Goal: Transaction & Acquisition: Book appointment/travel/reservation

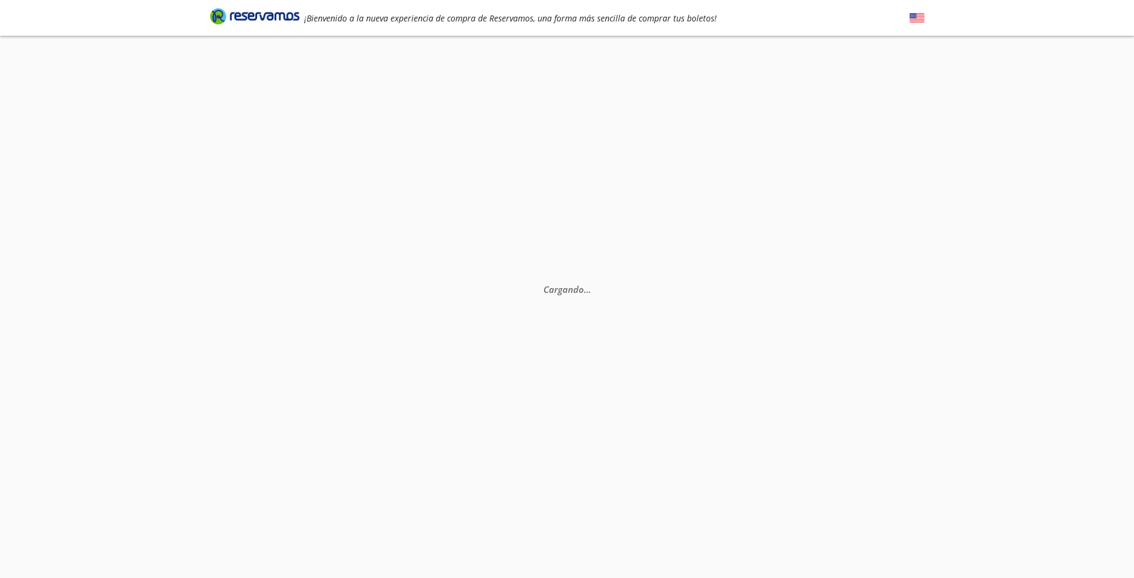
select select "MX"
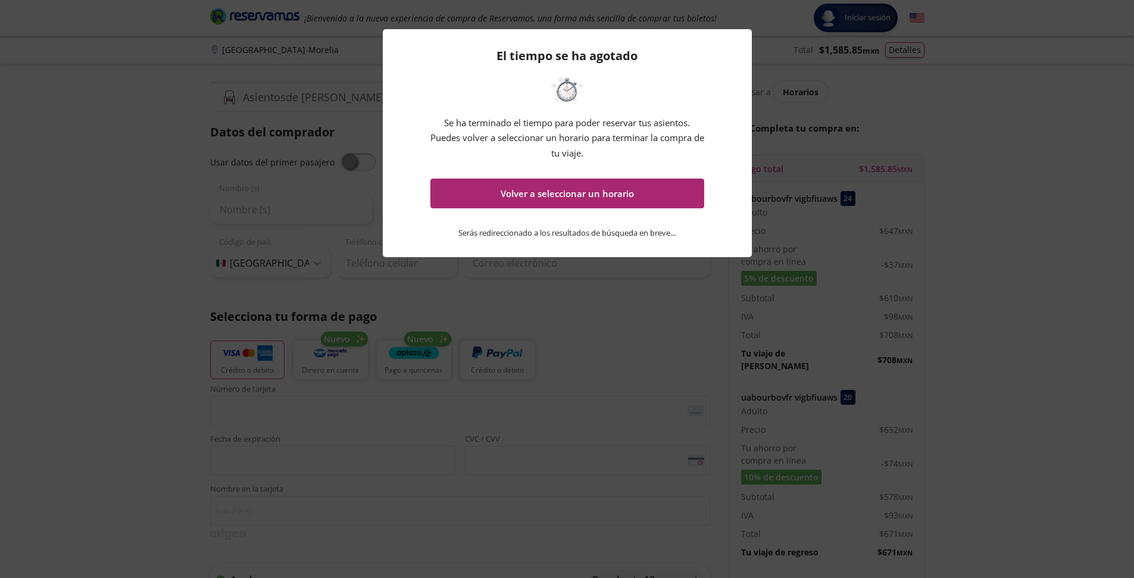
click at [591, 199] on button "Volver a seleccionar un horario" at bounding box center [568, 194] width 274 height 30
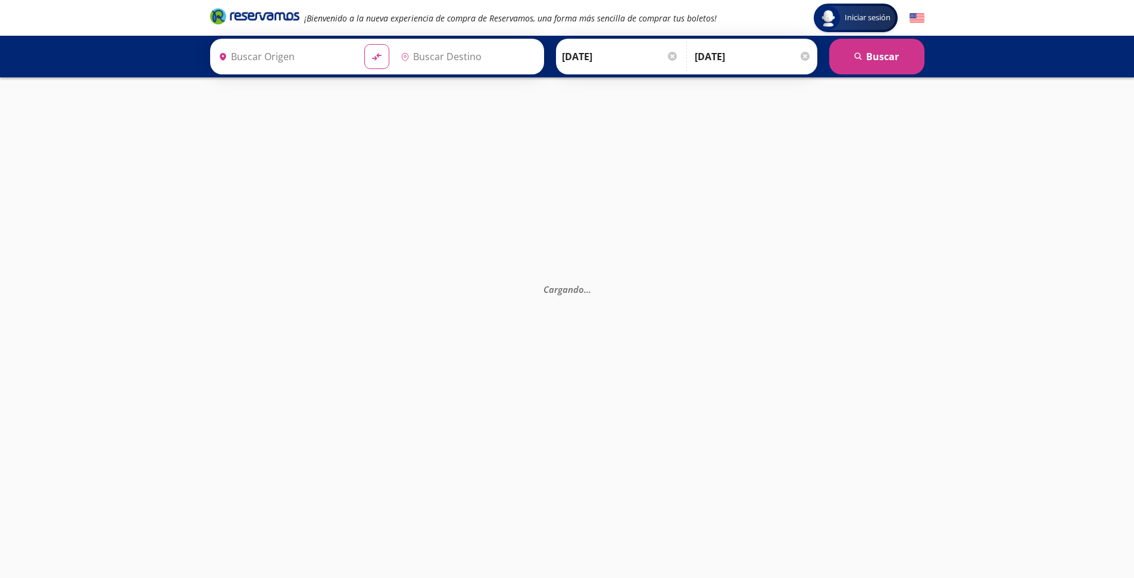
type input "[GEOGRAPHIC_DATA], [GEOGRAPHIC_DATA]"
type input "Morelia C. [PERSON_NAME] [PERSON_NAME], [GEOGRAPHIC_DATA]"
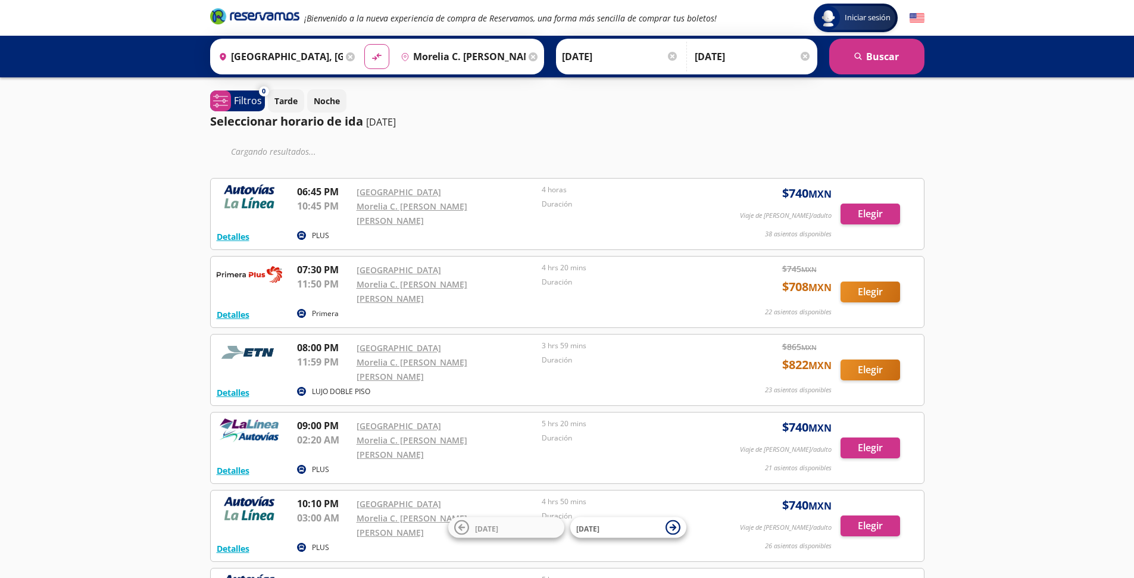
click at [807, 54] on div at bounding box center [805, 56] width 9 height 9
click at [595, 61] on input "[DATE]" at bounding box center [630, 57] width 117 height 30
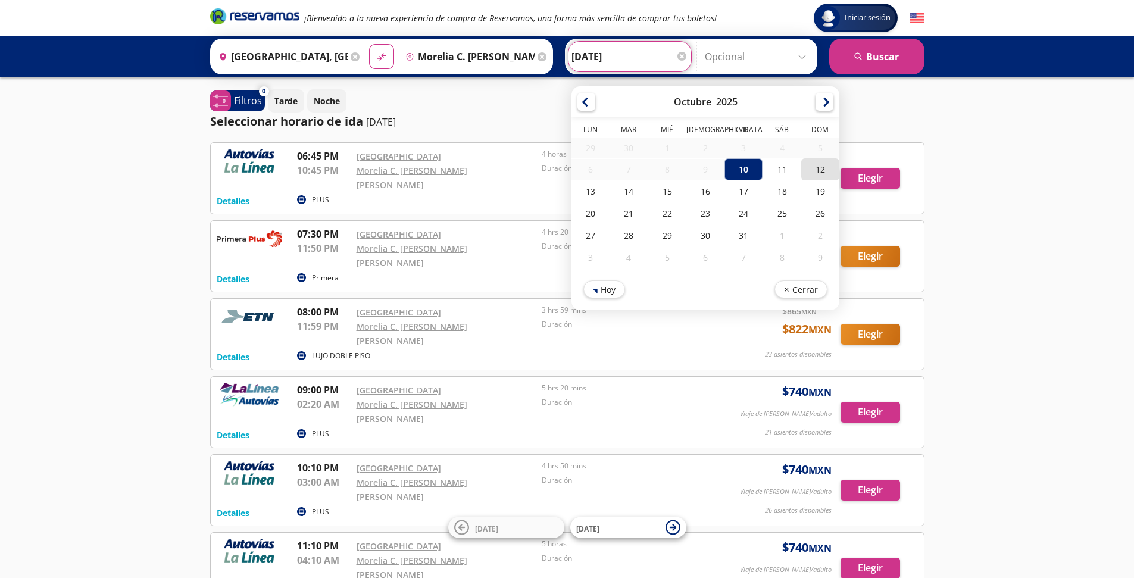
click at [811, 176] on div "12" at bounding box center [820, 169] width 38 height 22
type input "[DATE]"
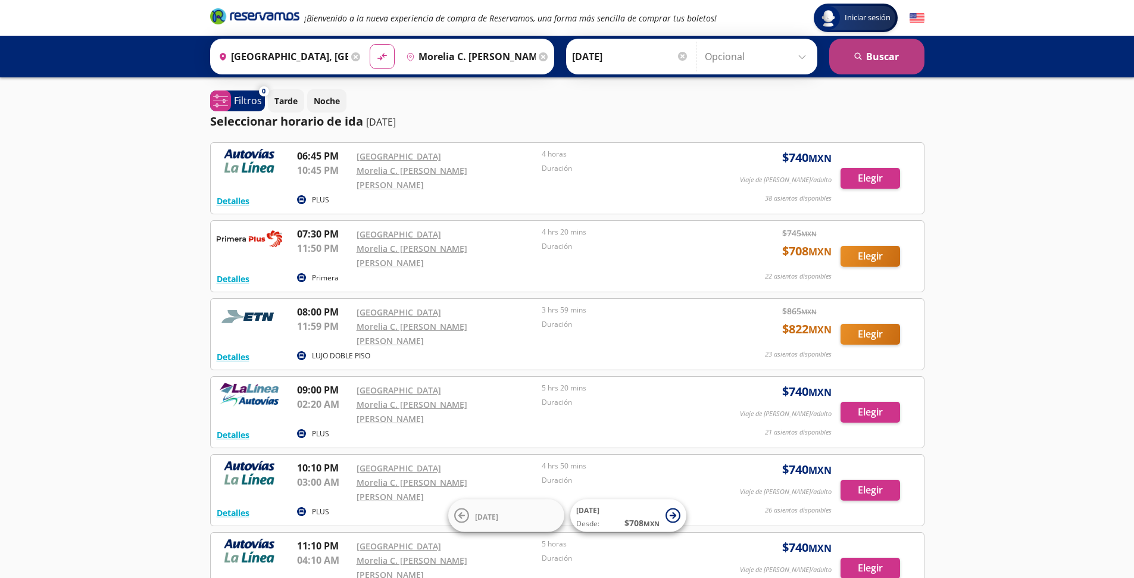
click at [877, 57] on button "search [GEOGRAPHIC_DATA]" at bounding box center [876, 57] width 95 height 36
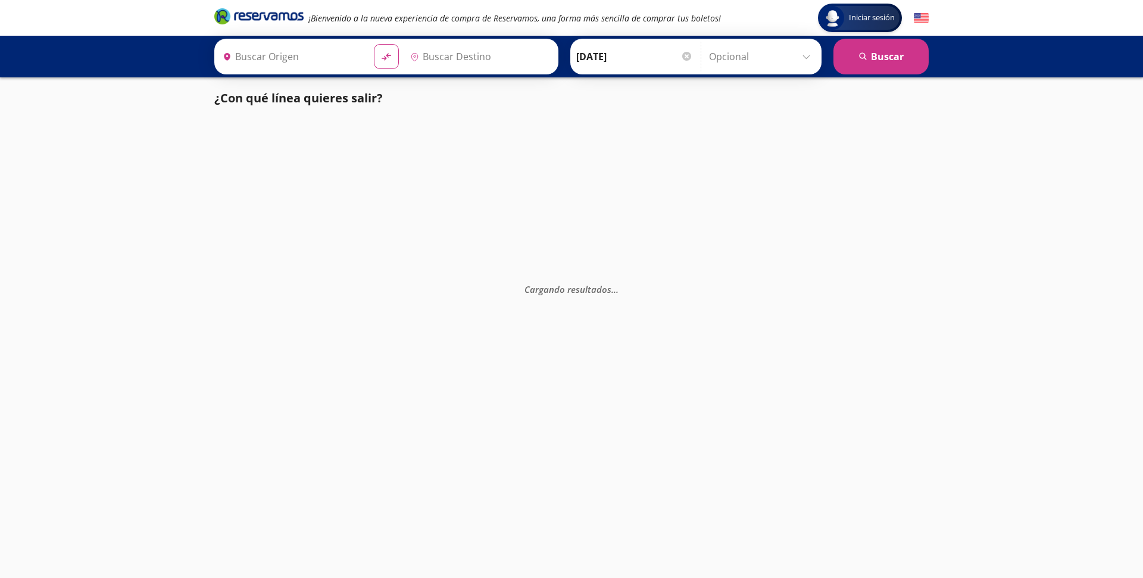
type input "[GEOGRAPHIC_DATA], [GEOGRAPHIC_DATA]"
type input "Morelia C. [PERSON_NAME] [PERSON_NAME], [GEOGRAPHIC_DATA]"
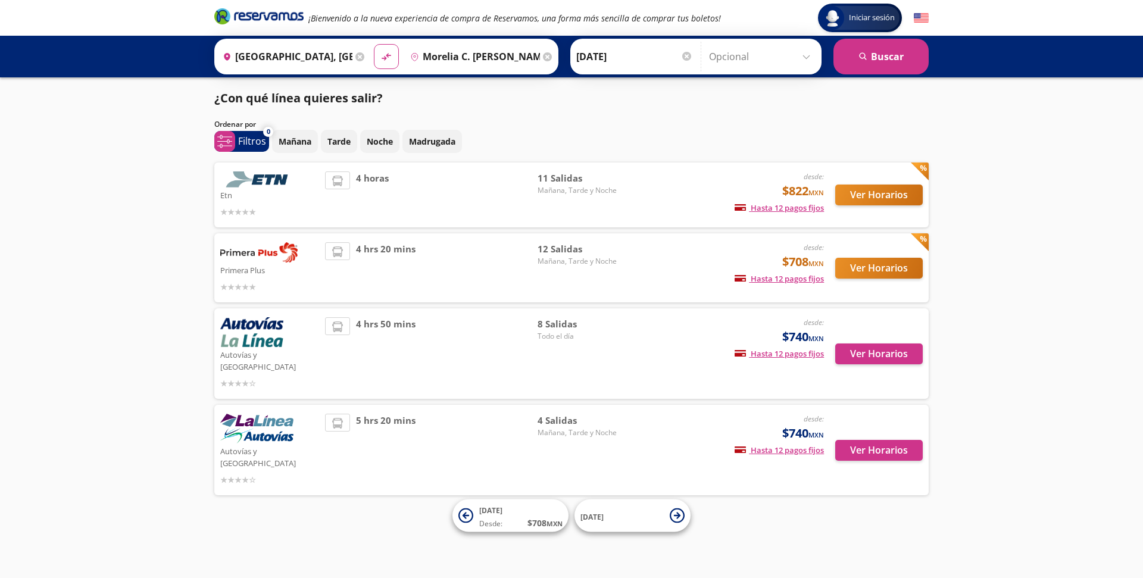
click at [355, 55] on icon at bounding box center [359, 56] width 9 height 9
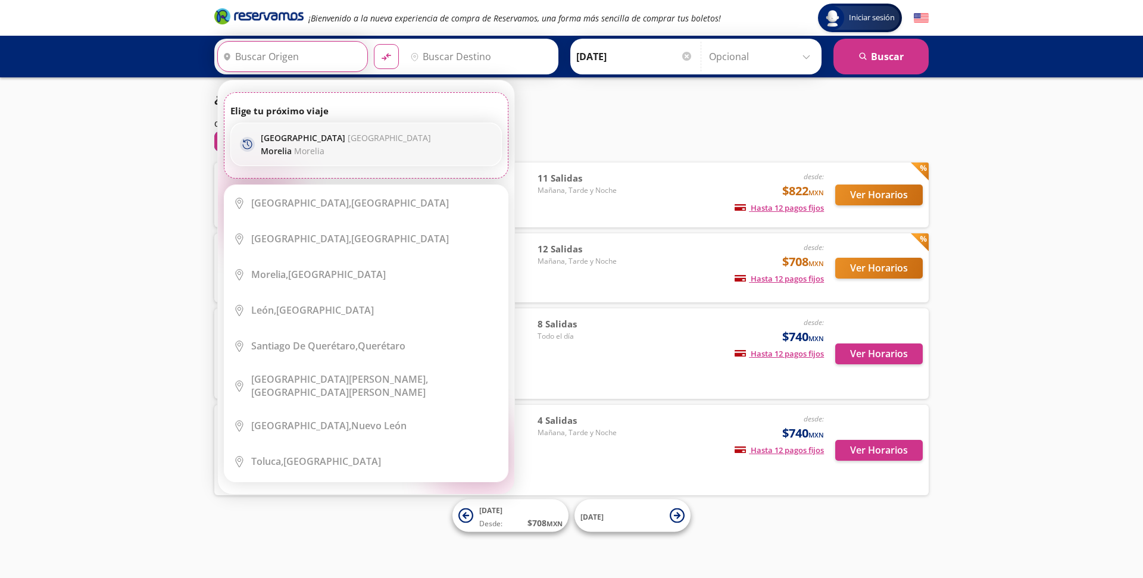
click at [394, 148] on p "Morelia Morelia" at bounding box center [346, 150] width 170 height 11
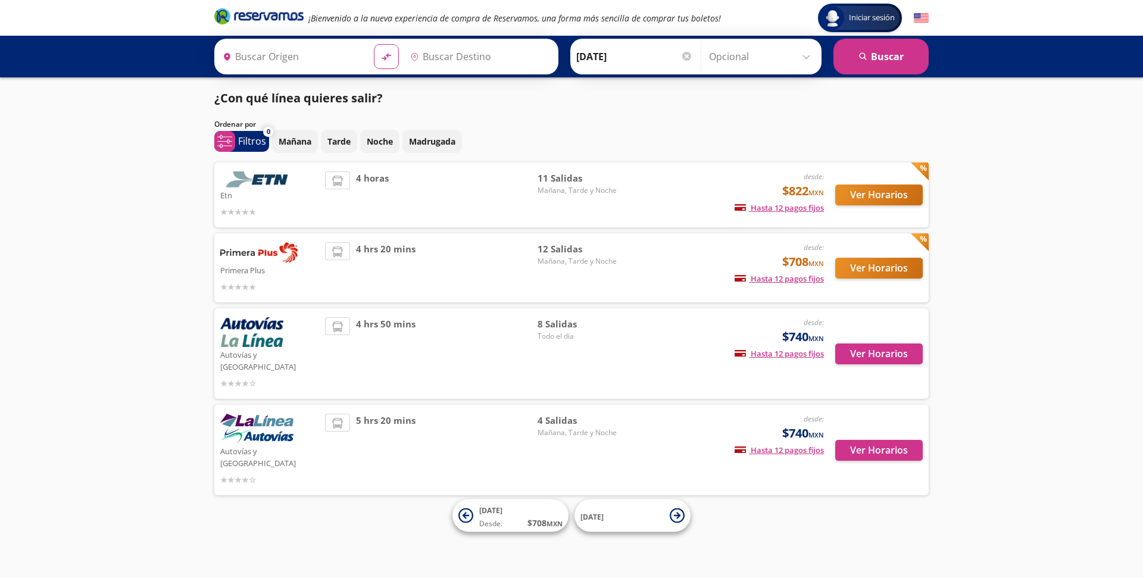
type input "[GEOGRAPHIC_DATA], [GEOGRAPHIC_DATA]"
click at [884, 52] on button "search [GEOGRAPHIC_DATA]" at bounding box center [881, 57] width 95 height 36
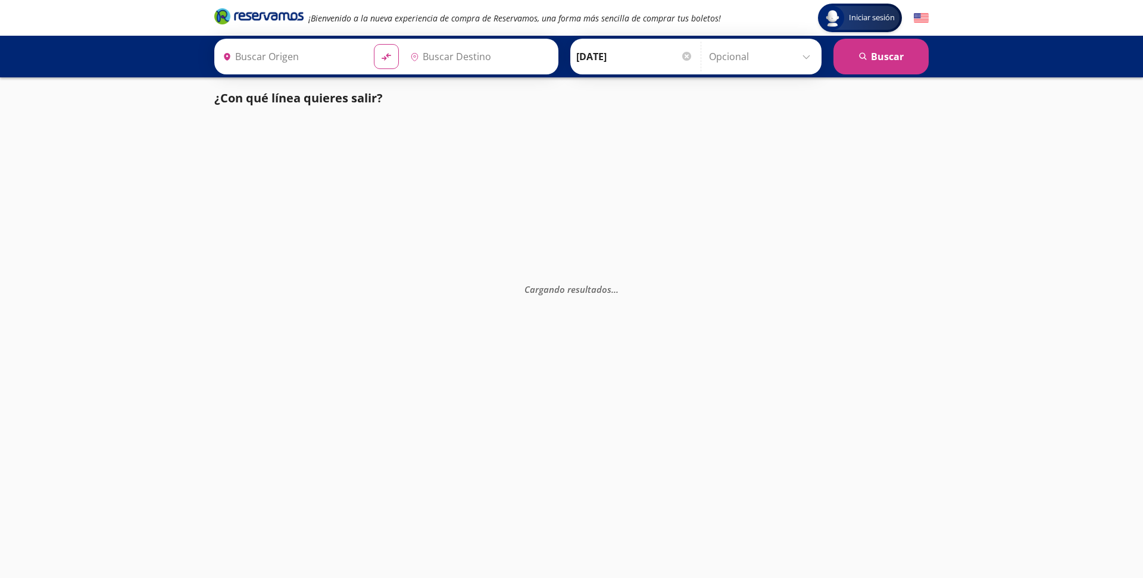
type input "[GEOGRAPHIC_DATA], [GEOGRAPHIC_DATA]"
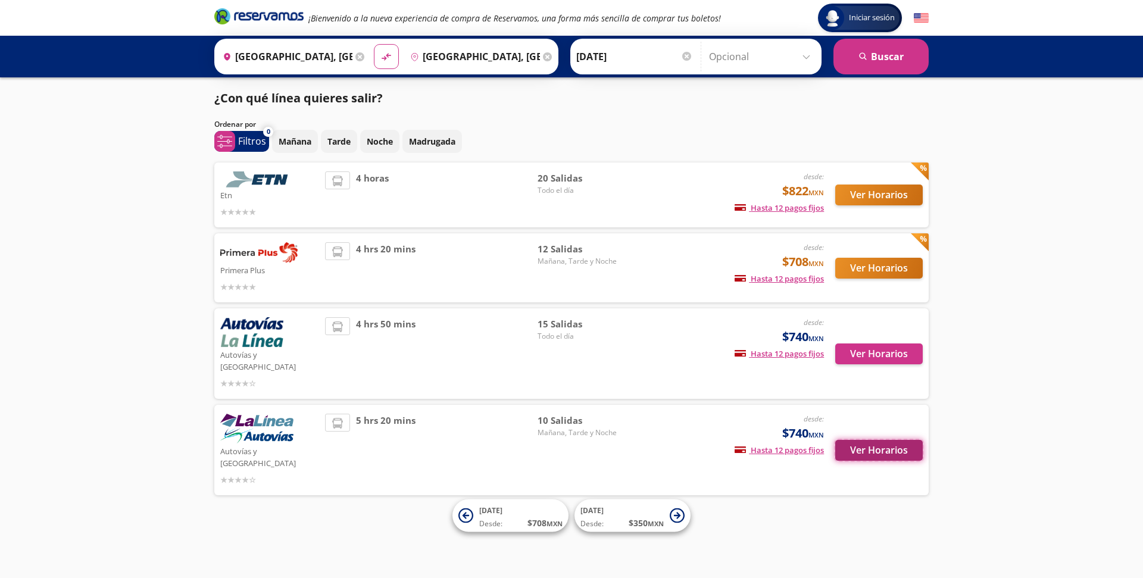
click at [879, 440] on button "Ver Horarios" at bounding box center [879, 450] width 88 height 21
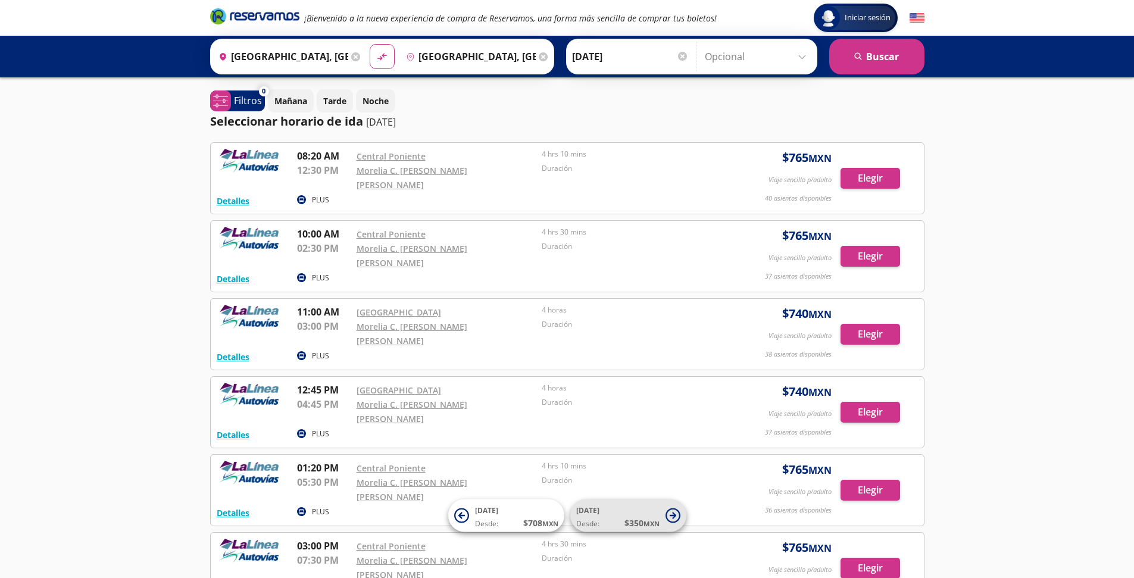
click at [622, 517] on span "Desde: $ 350 MXN" at bounding box center [617, 523] width 83 height 13
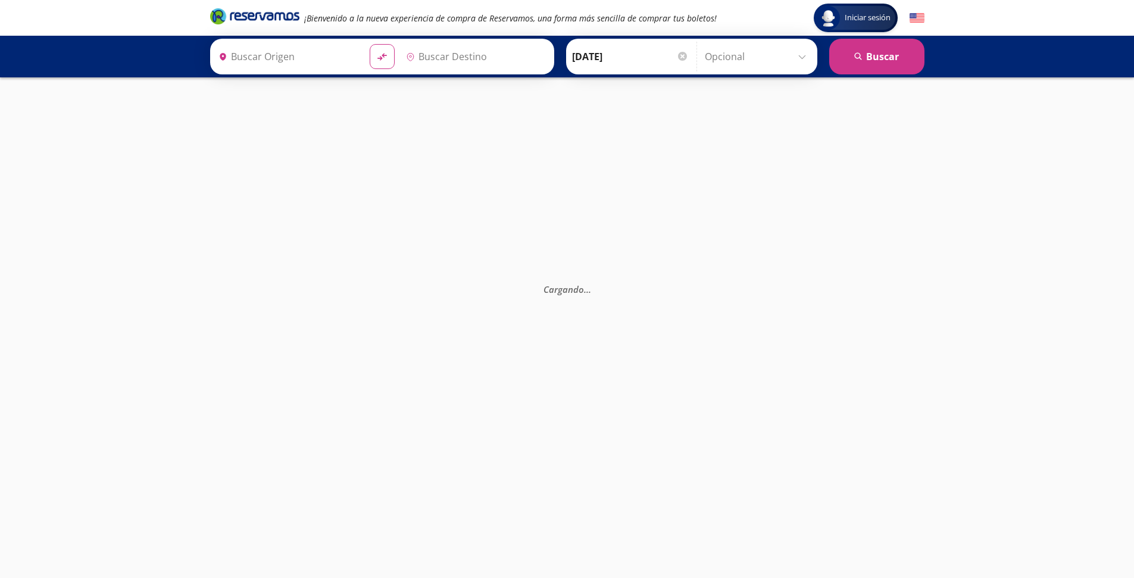
type input "[GEOGRAPHIC_DATA], [GEOGRAPHIC_DATA]"
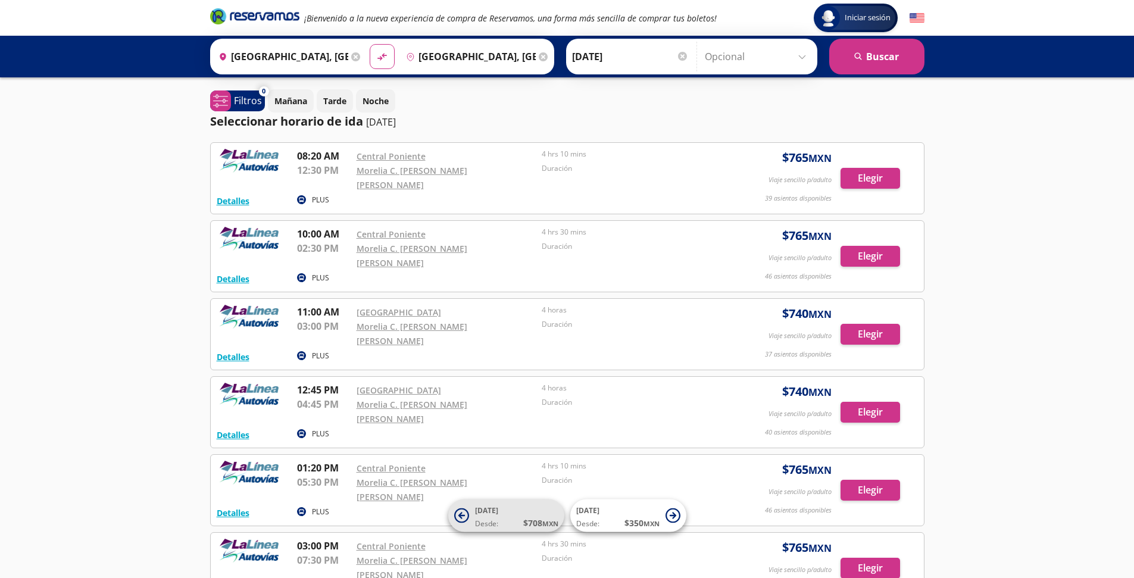
click at [500, 514] on span "[DATE] Desde: $ 708 MXN" at bounding box center [516, 516] width 83 height 27
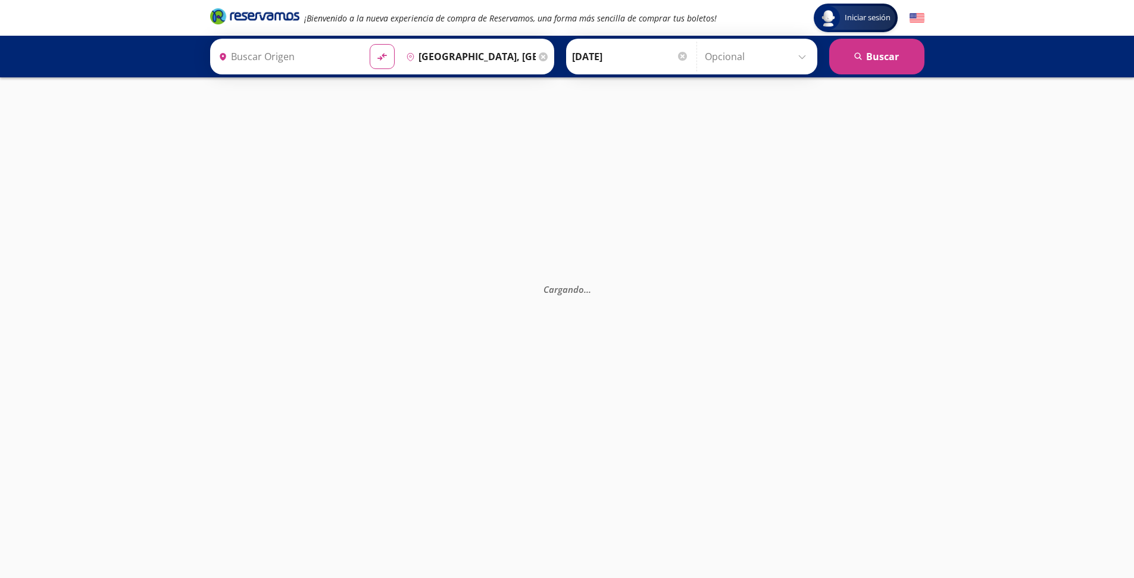
type input "[GEOGRAPHIC_DATA], [GEOGRAPHIC_DATA]"
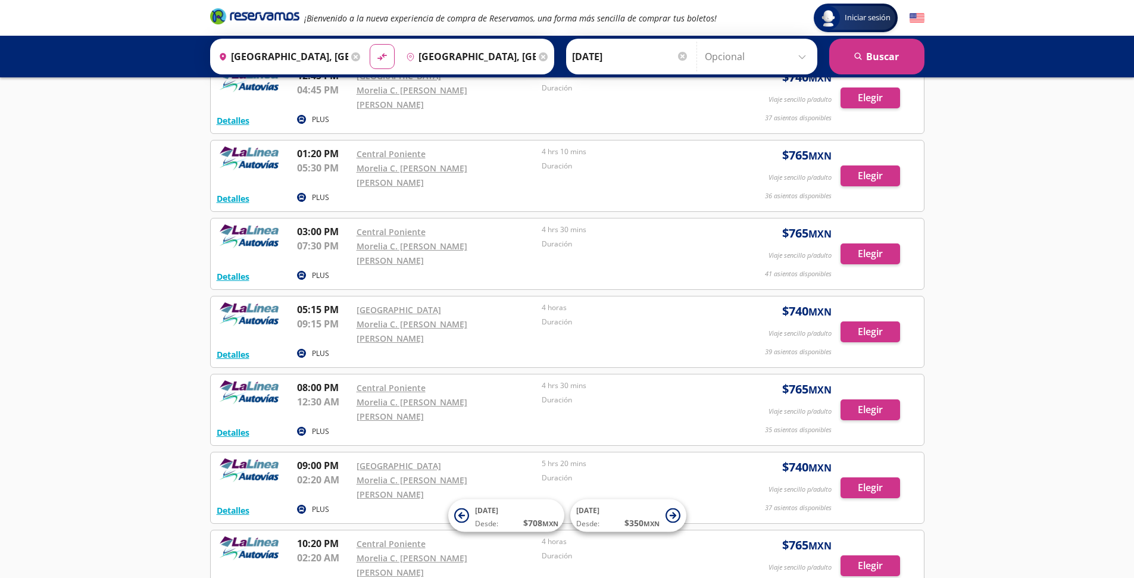
scroll to position [316, 0]
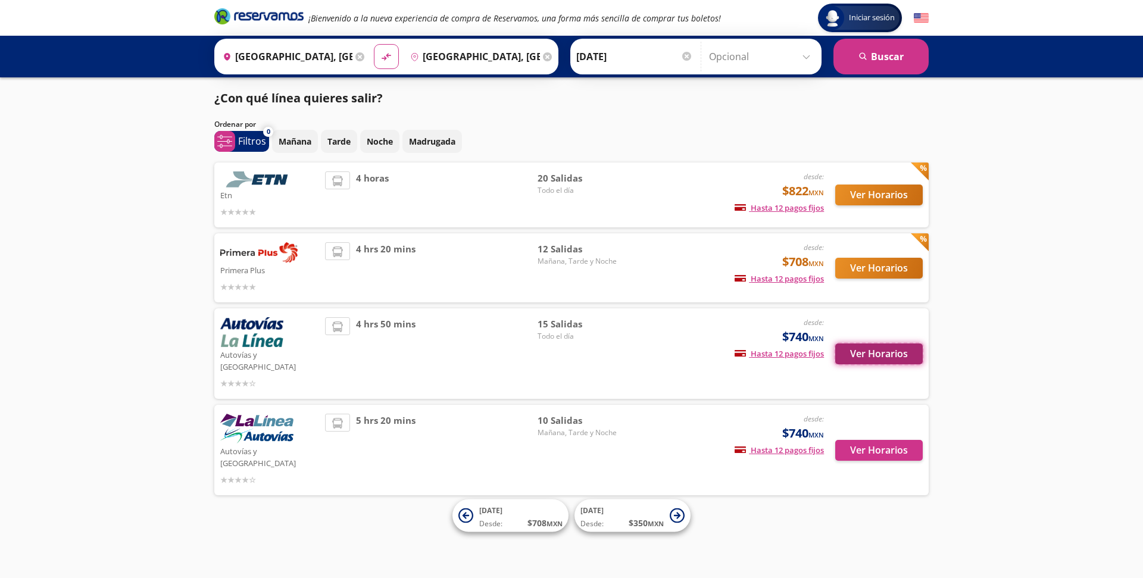
click at [890, 351] on button "Ver Horarios" at bounding box center [879, 354] width 88 height 21
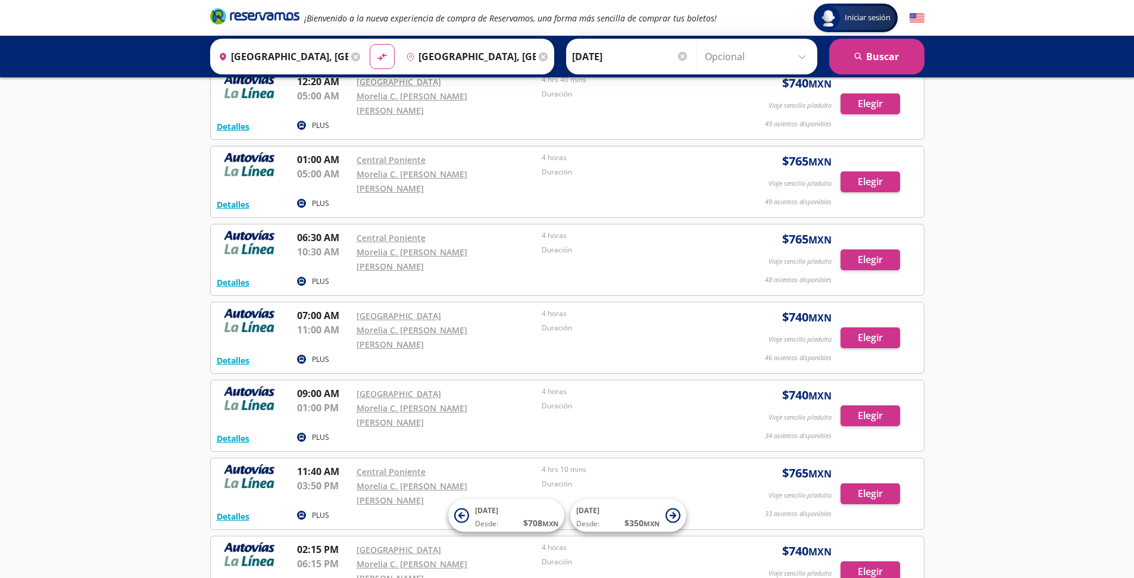
scroll to position [68, 0]
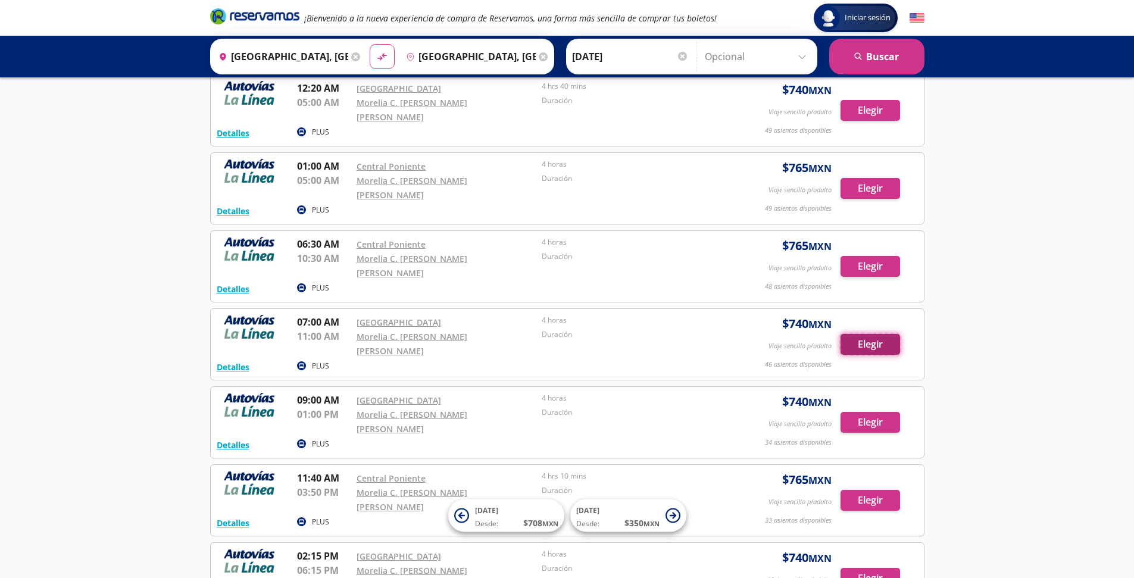
click at [881, 334] on button "Elegir" at bounding box center [871, 344] width 60 height 21
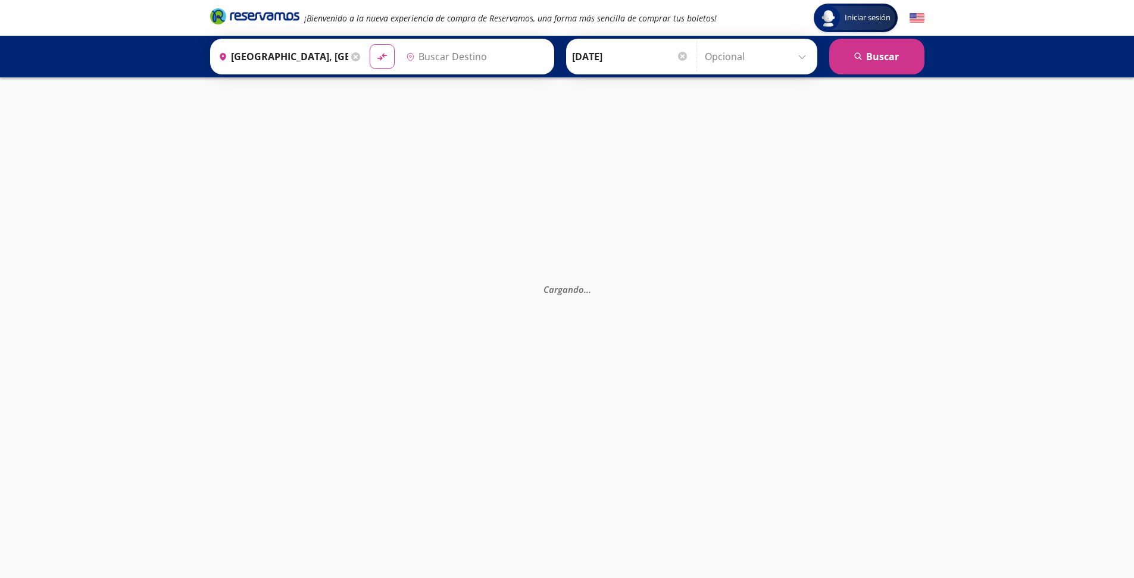
type input "[GEOGRAPHIC_DATA], [GEOGRAPHIC_DATA]"
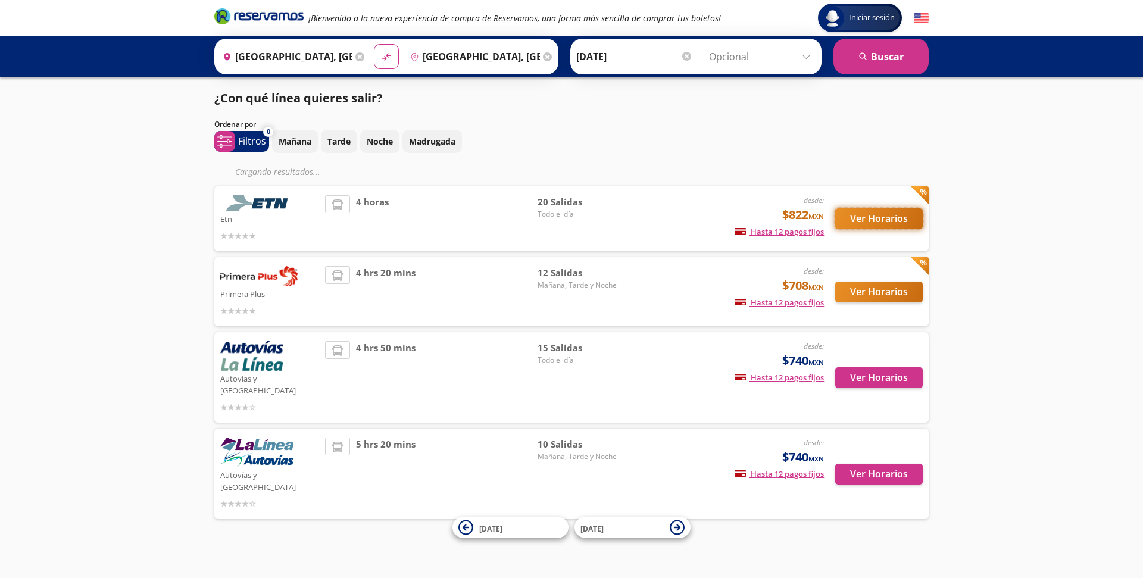
click at [878, 222] on button "Ver Horarios" at bounding box center [879, 218] width 88 height 21
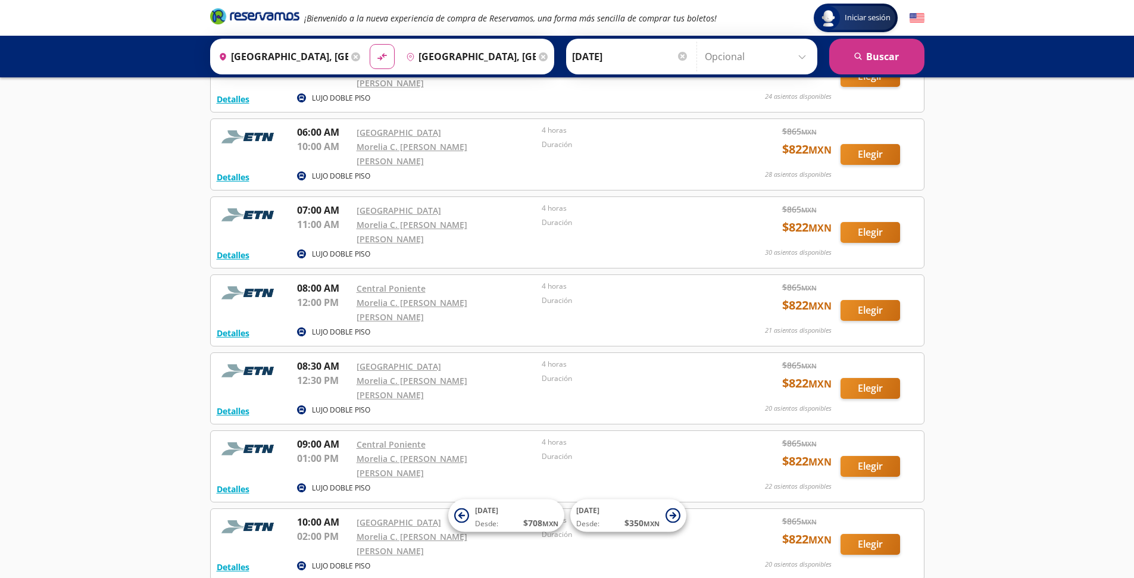
scroll to position [102, 0]
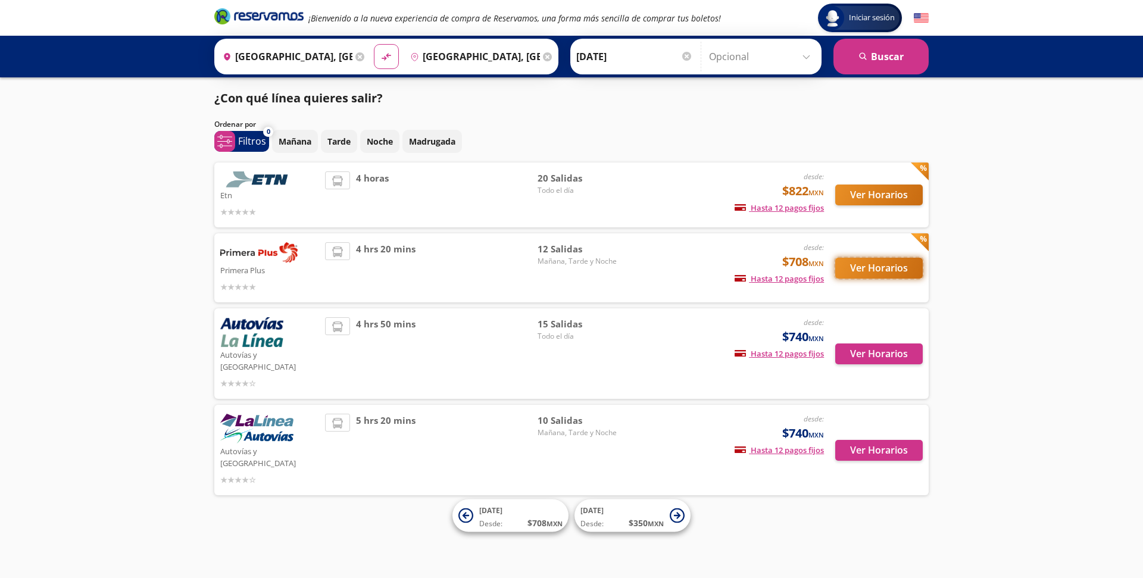
click at [893, 270] on button "Ver Horarios" at bounding box center [879, 268] width 88 height 21
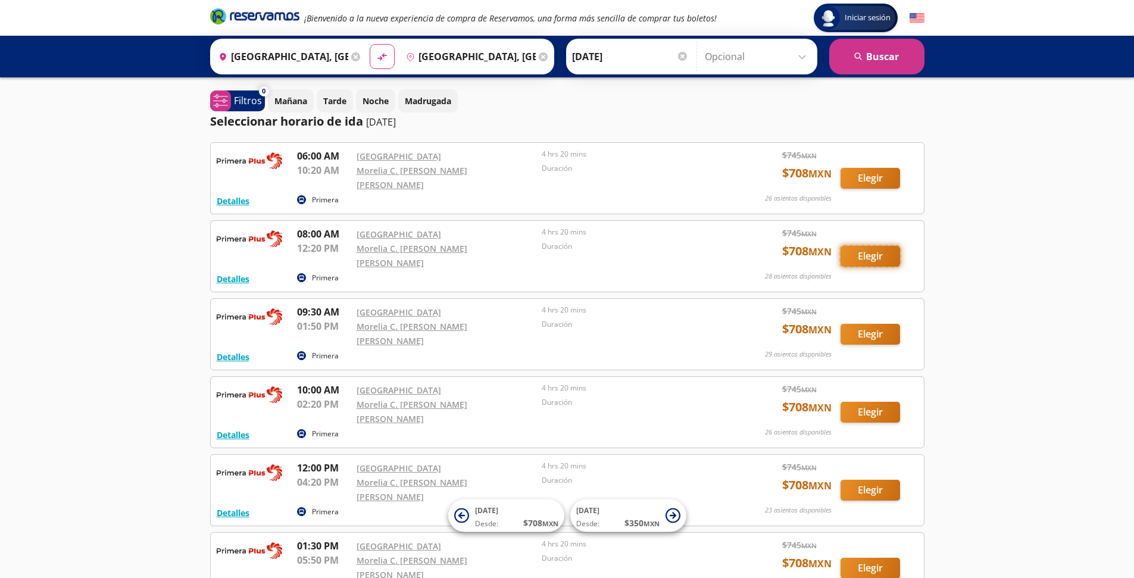
click at [874, 246] on button "Elegir" at bounding box center [871, 256] width 60 height 21
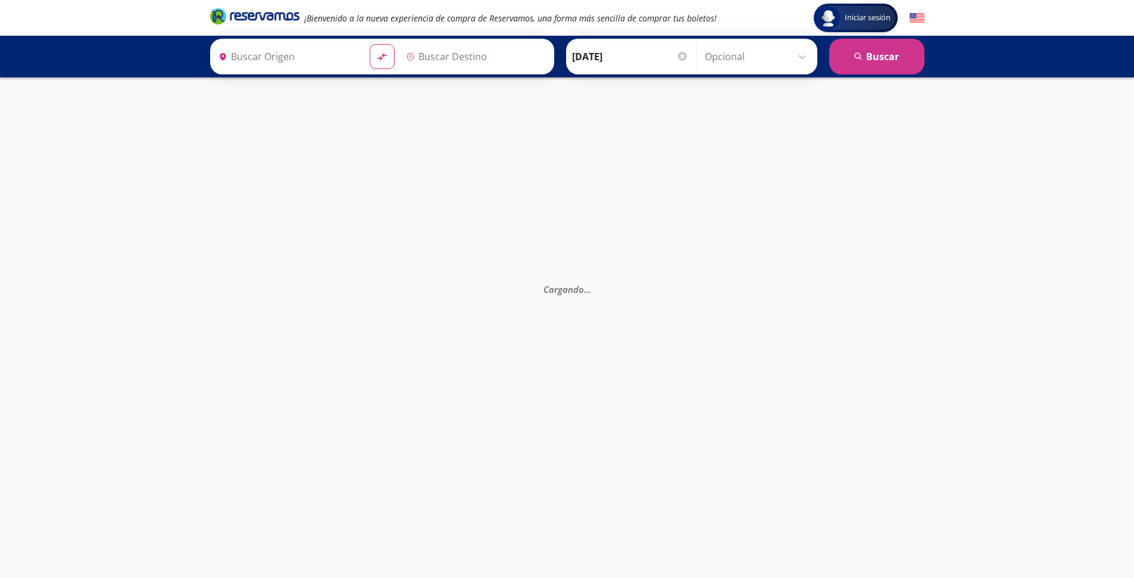
type input "[GEOGRAPHIC_DATA], [GEOGRAPHIC_DATA]"
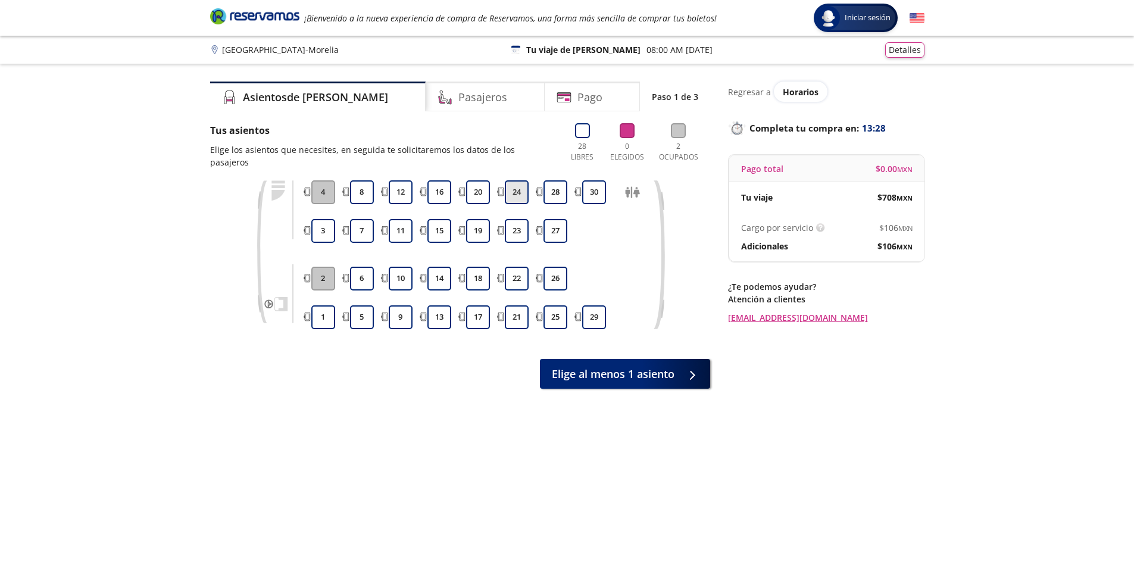
click at [517, 180] on button "24" at bounding box center [517, 192] width 24 height 24
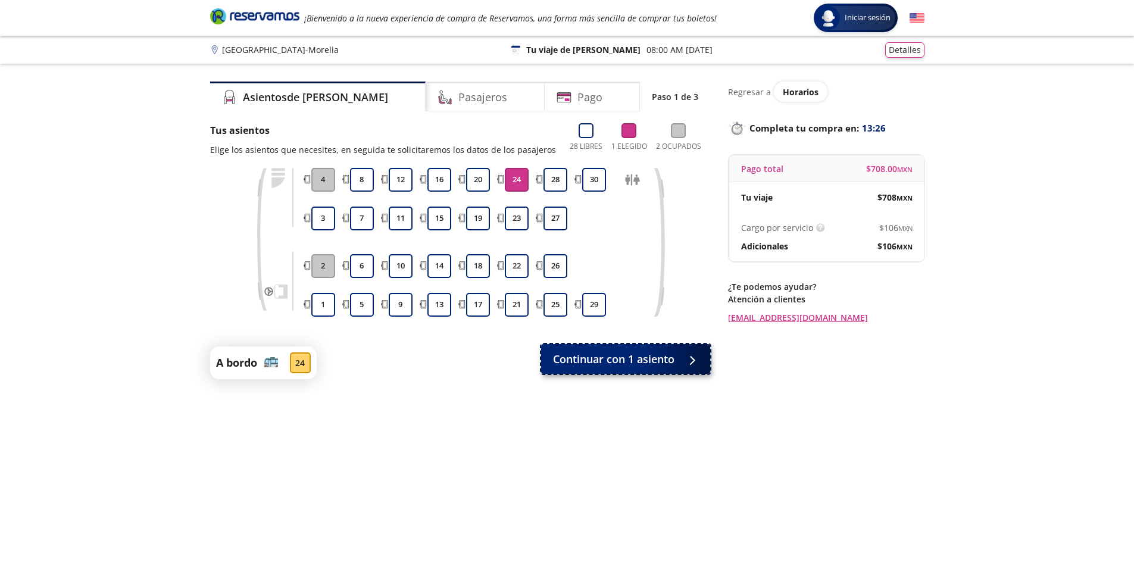
click at [597, 372] on button "Continuar con 1 asiento" at bounding box center [625, 359] width 169 height 30
